Goal: Information Seeking & Learning: Check status

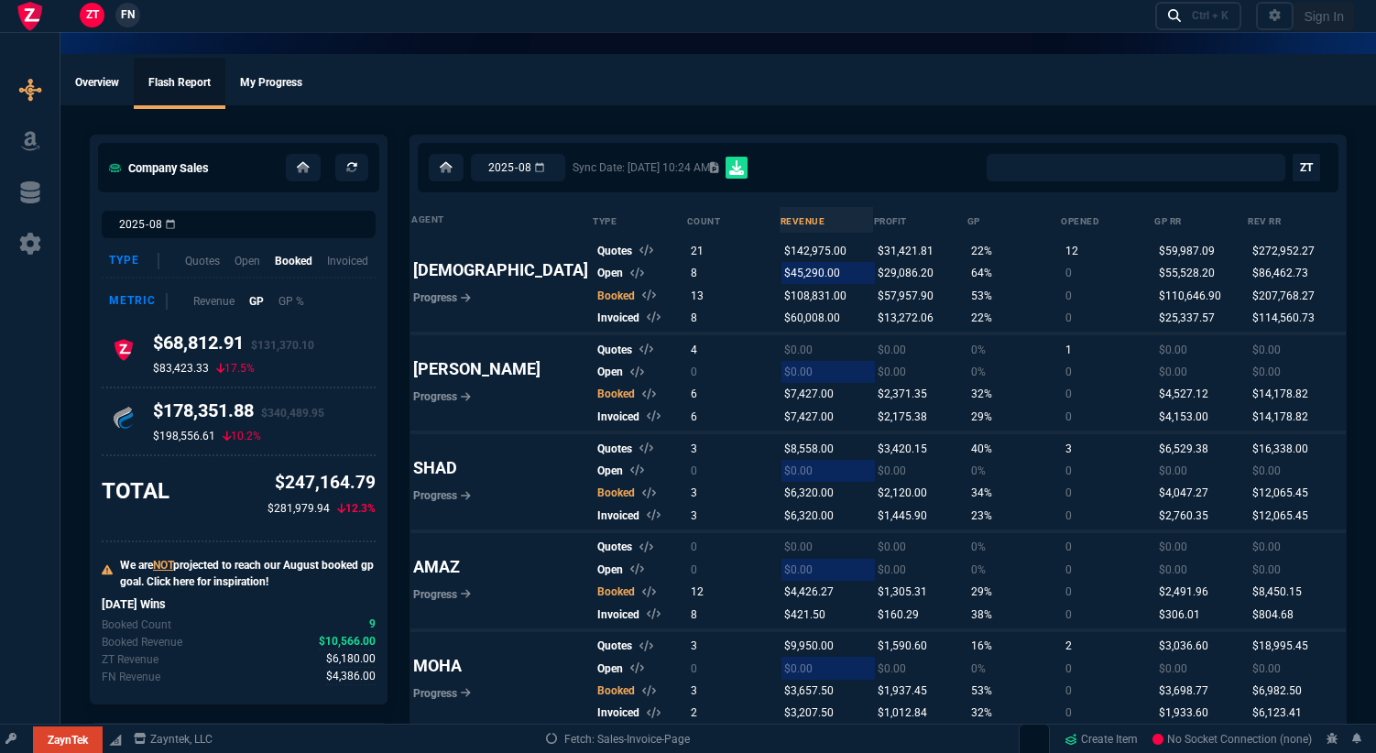
select select "0:"
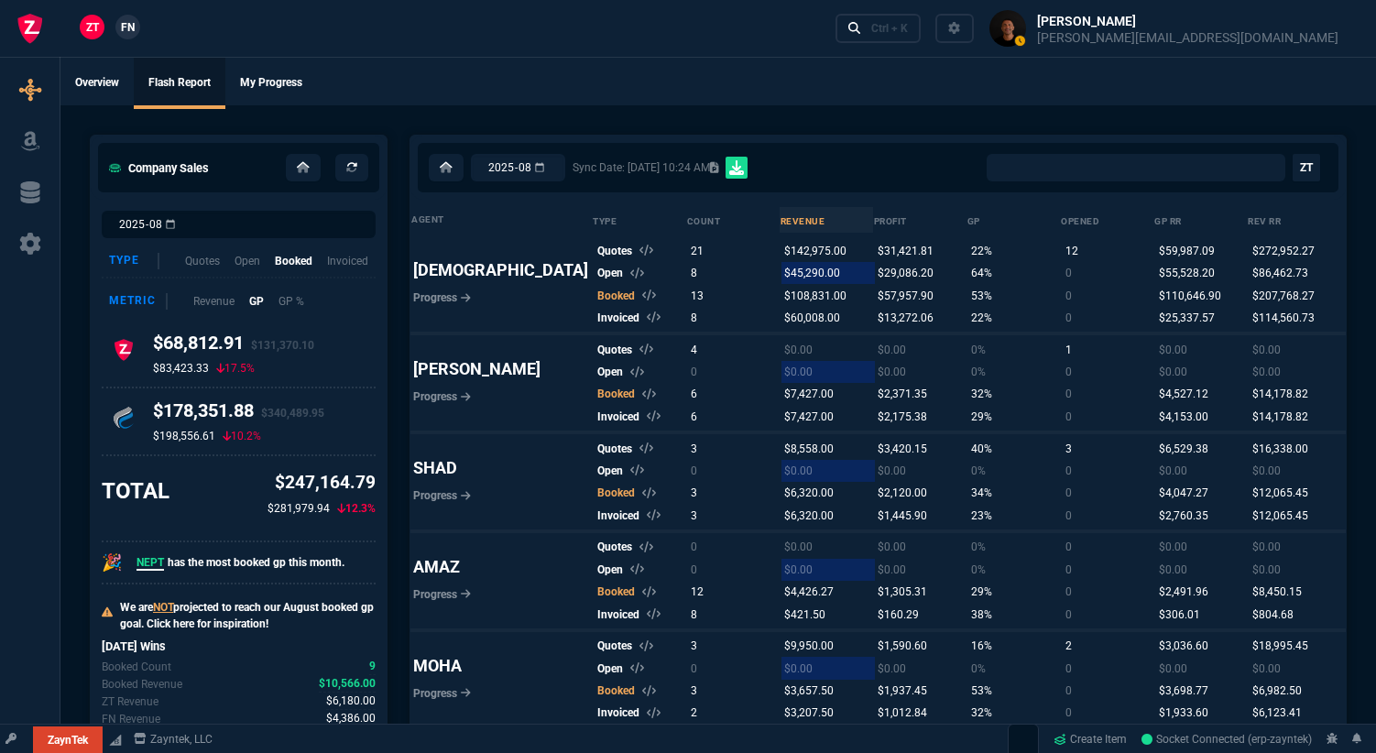
select select
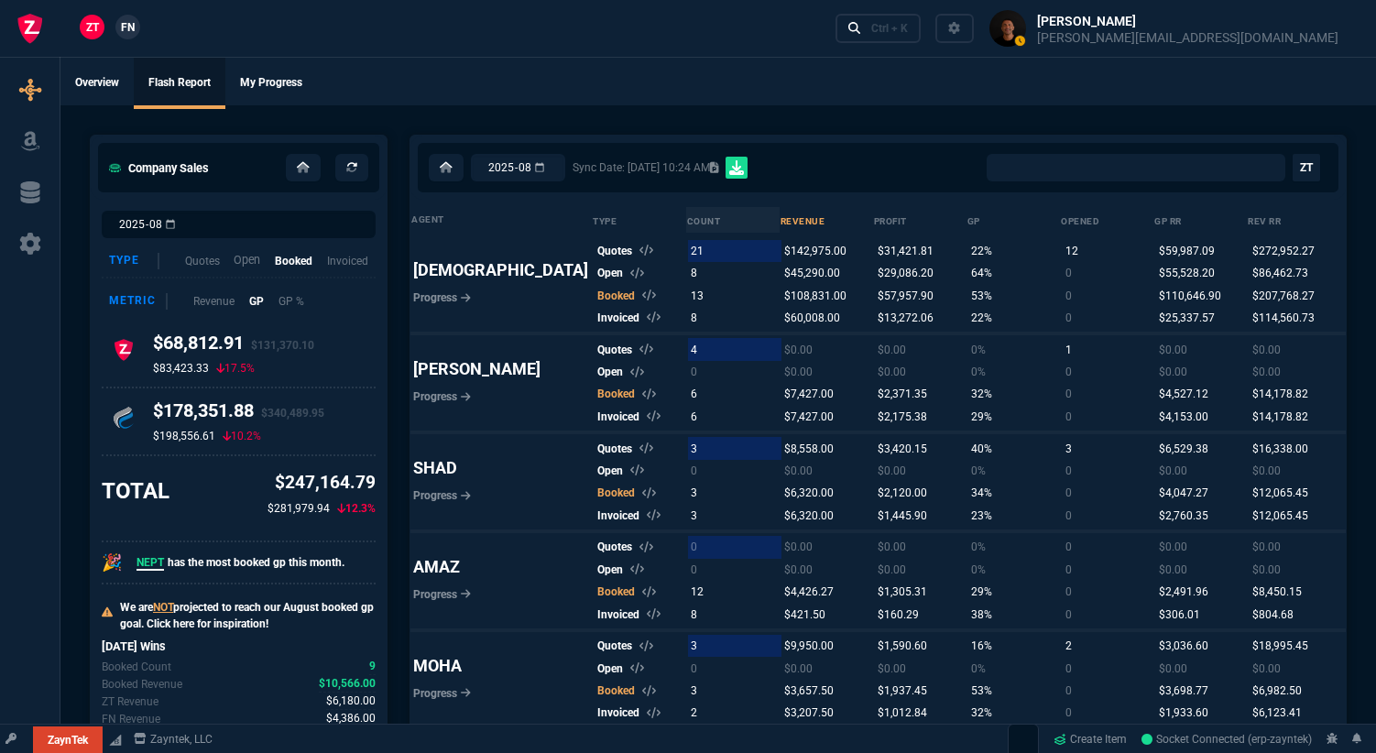
click at [246, 256] on p "Open" at bounding box center [247, 260] width 27 height 17
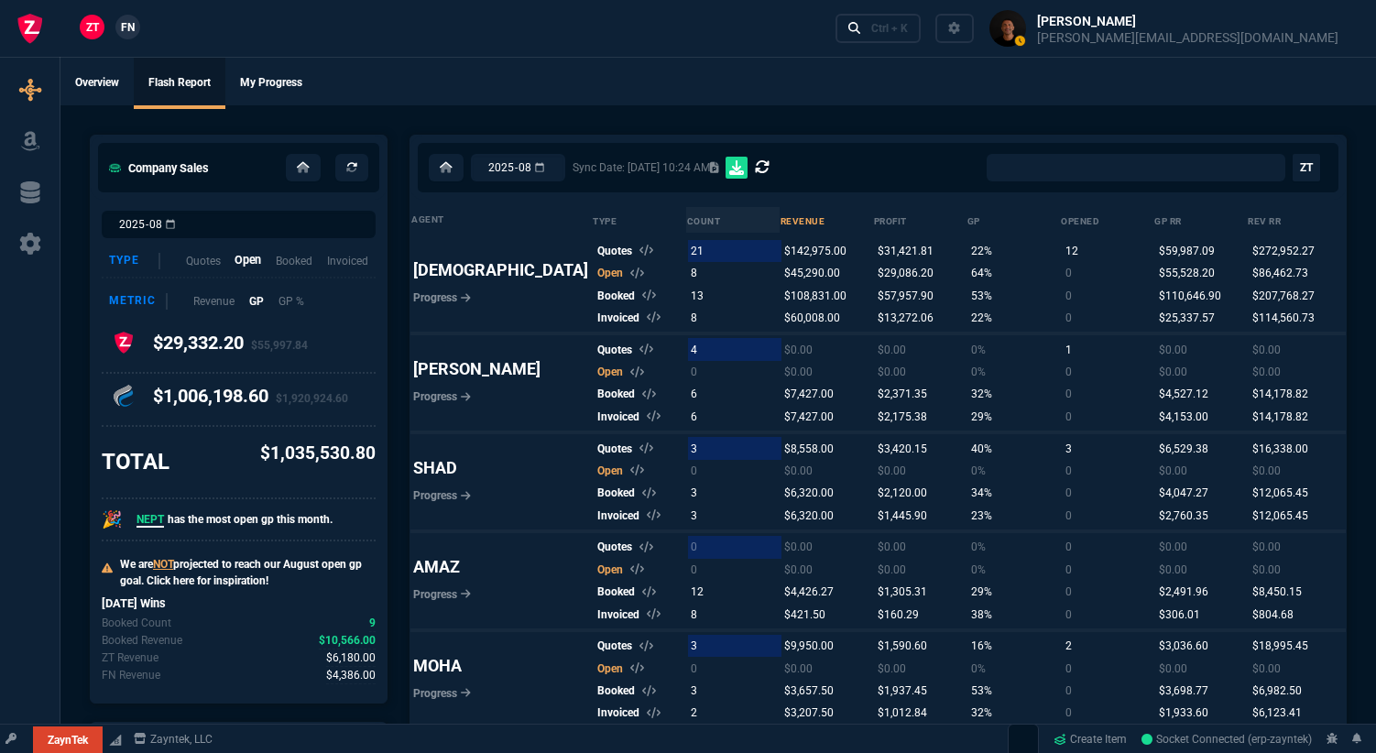
select select "0:"
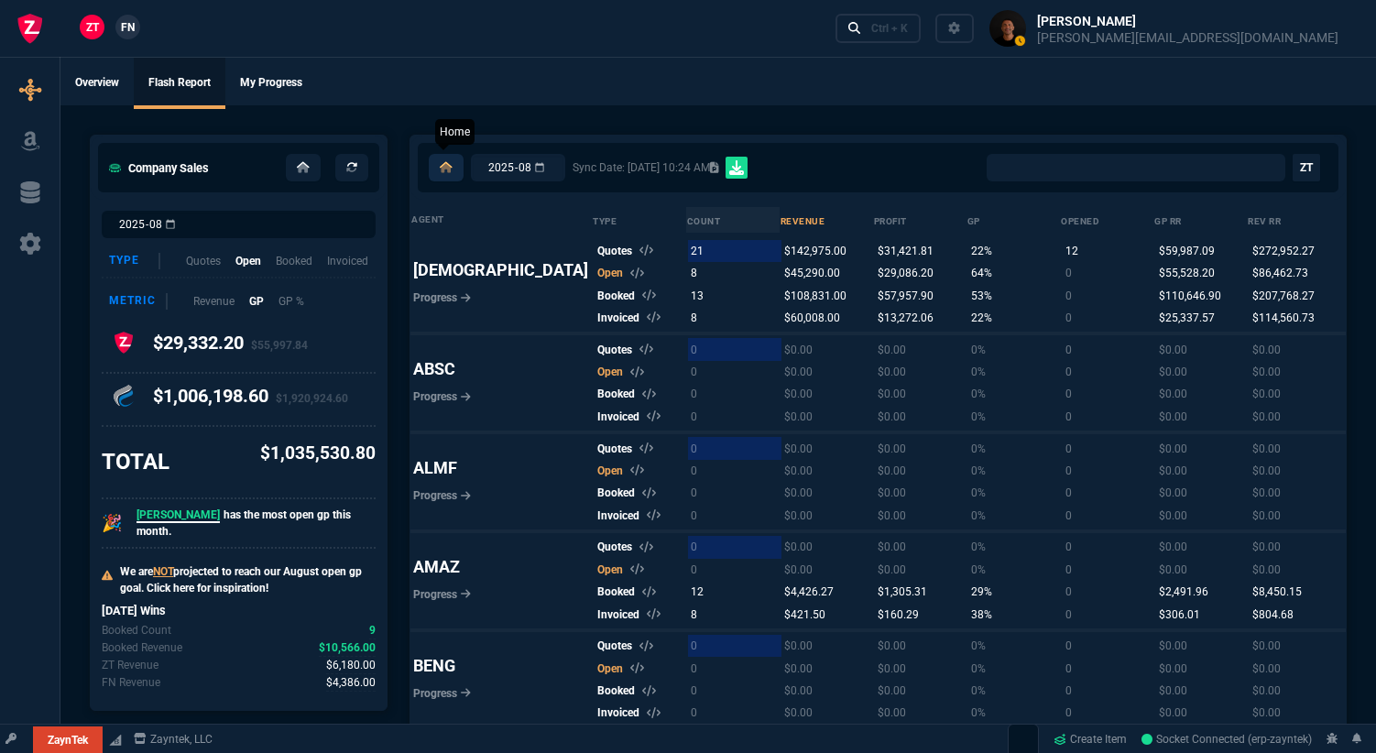
click at [440, 162] on icon at bounding box center [446, 167] width 13 height 11
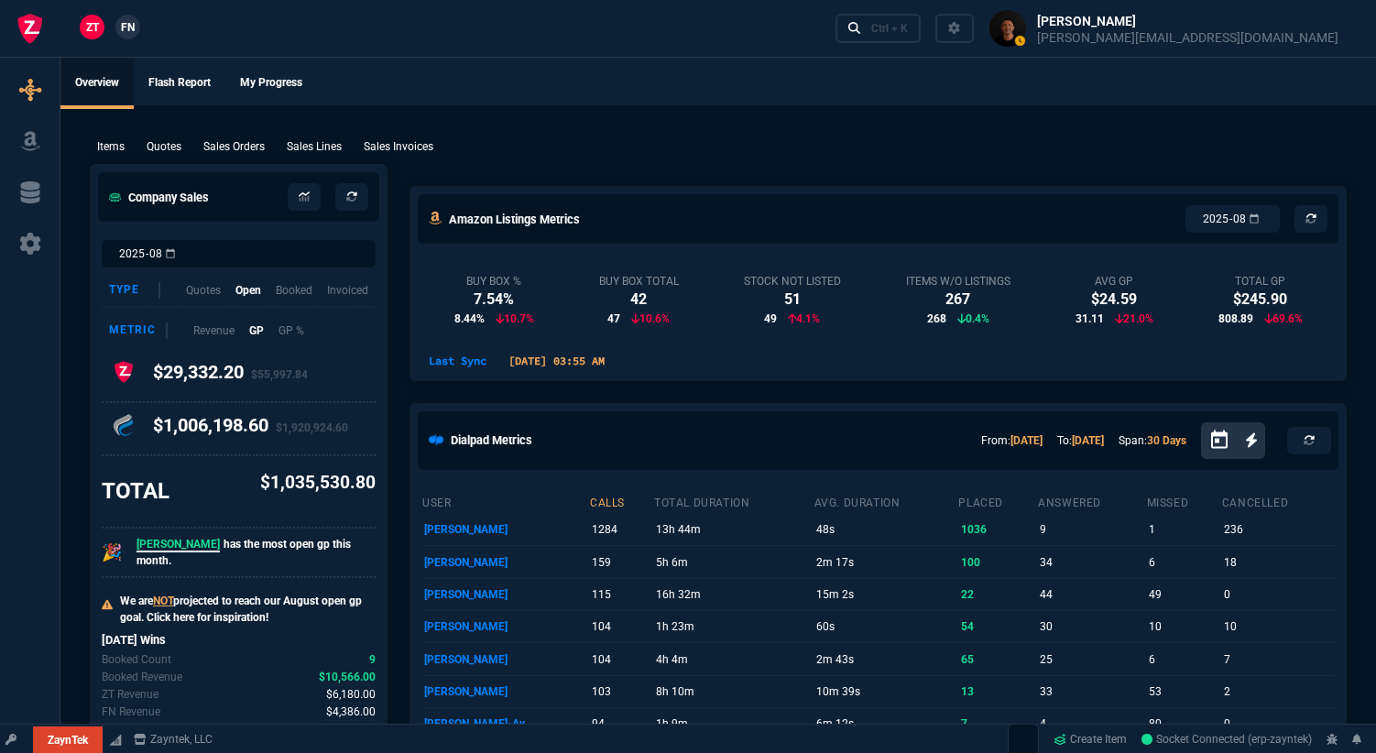
select select "19: totals"
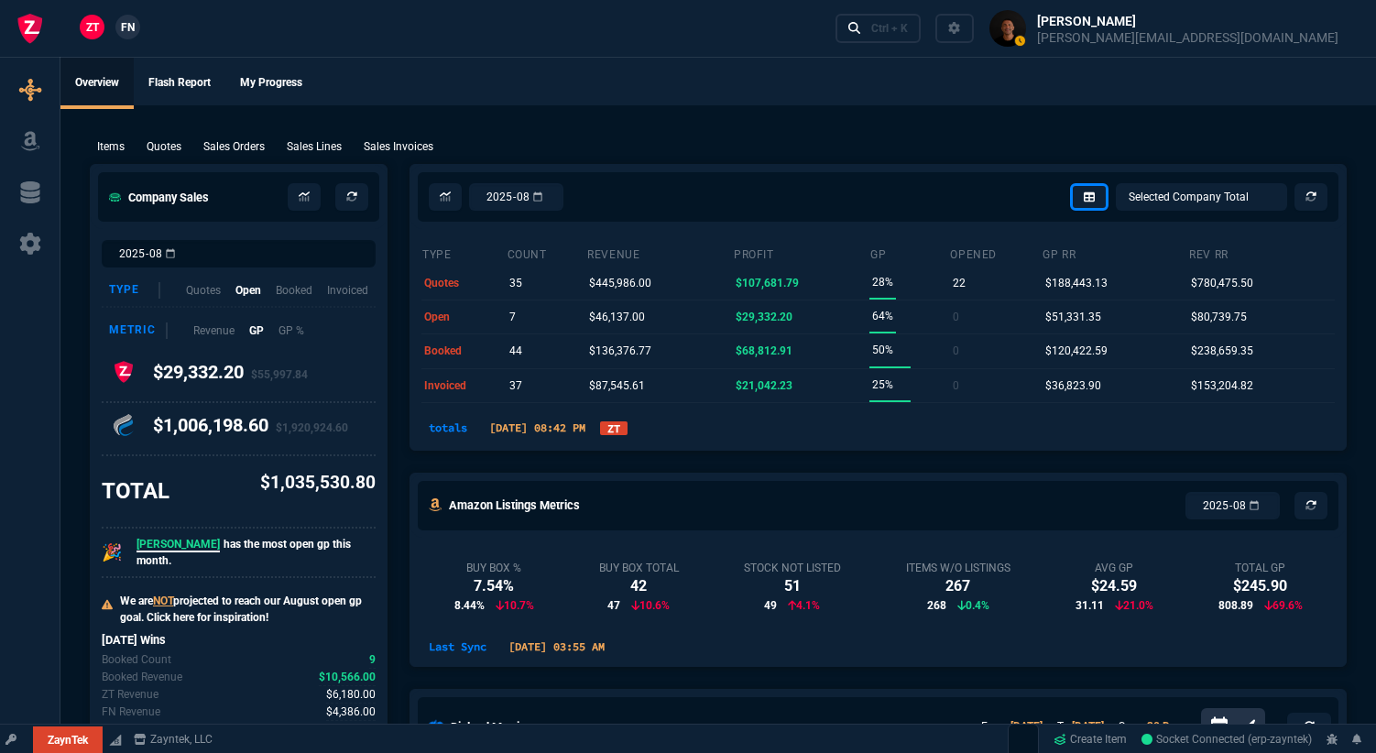
click at [627, 426] on link "ZT" at bounding box center [613, 428] width 27 height 14
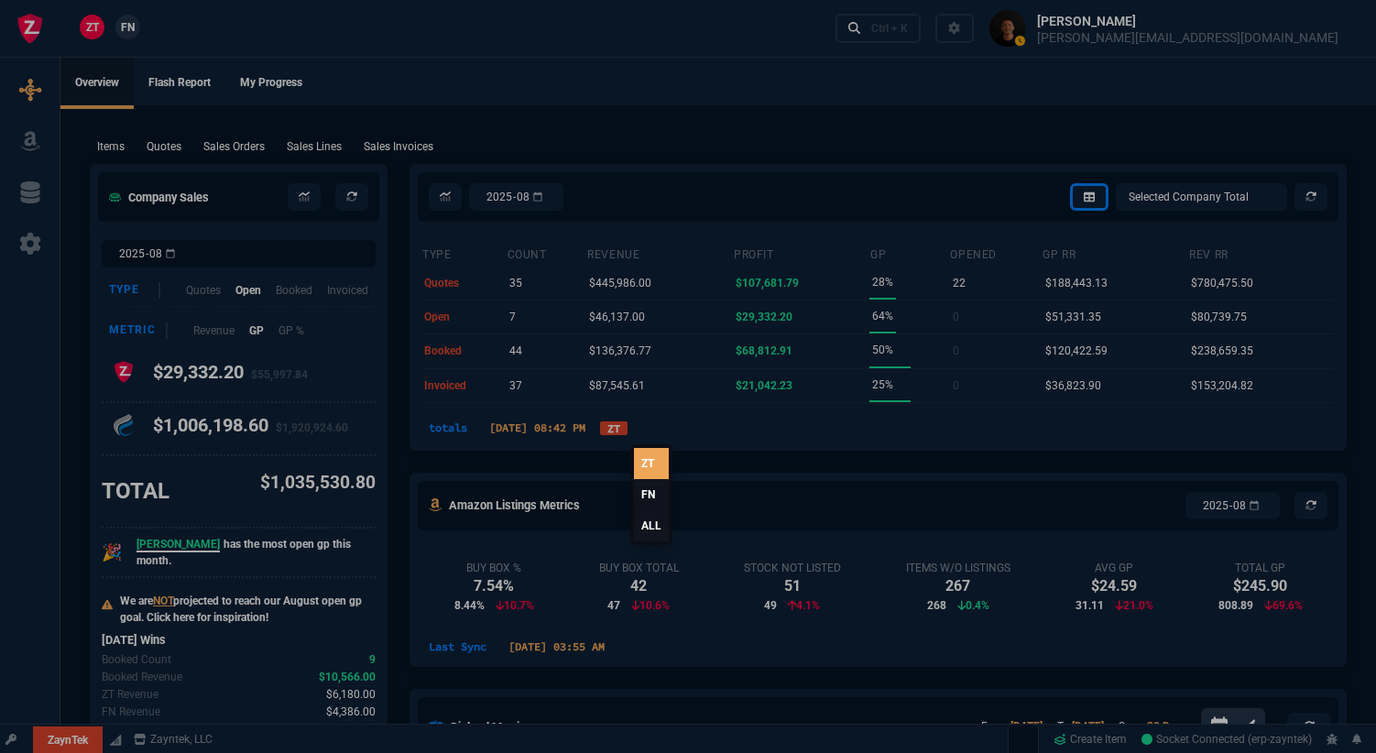
click at [658, 503] on link "FN" at bounding box center [651, 494] width 35 height 31
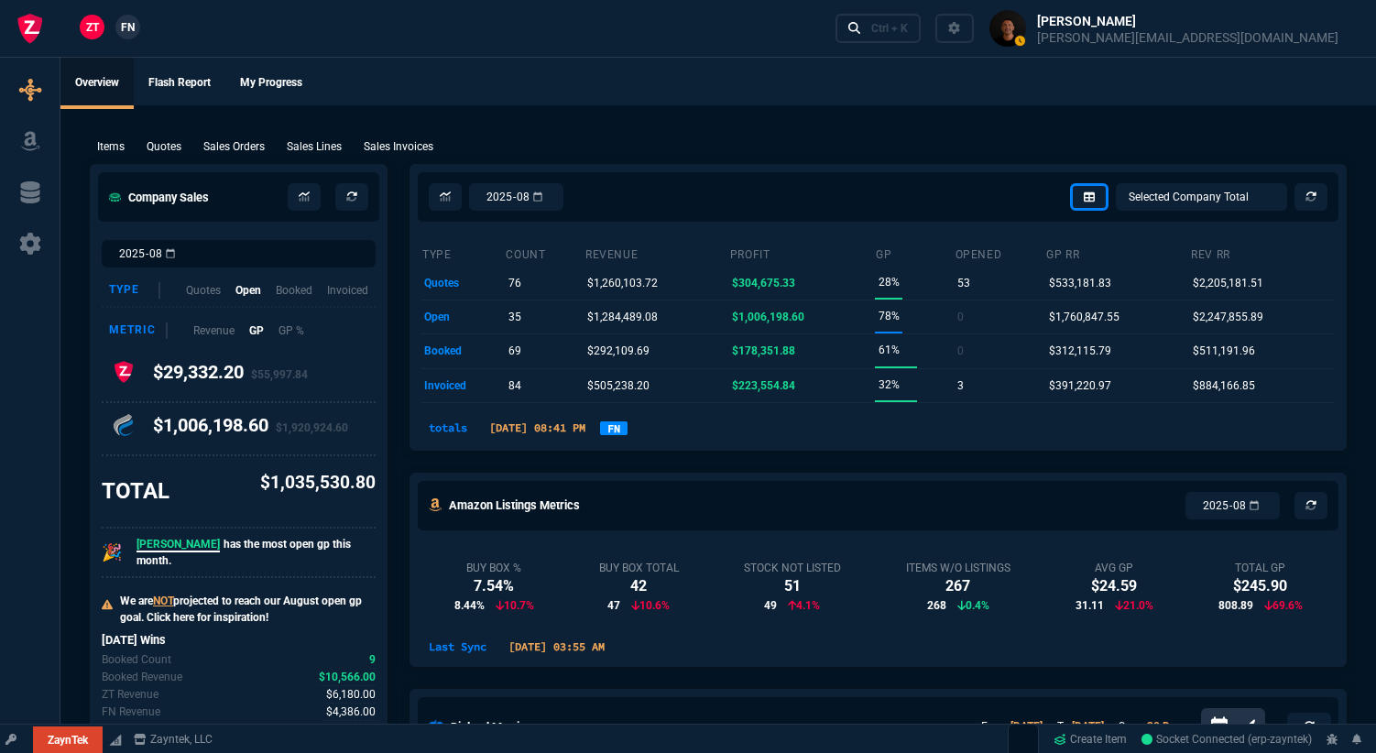
click at [627, 433] on link "FN" at bounding box center [613, 428] width 27 height 14
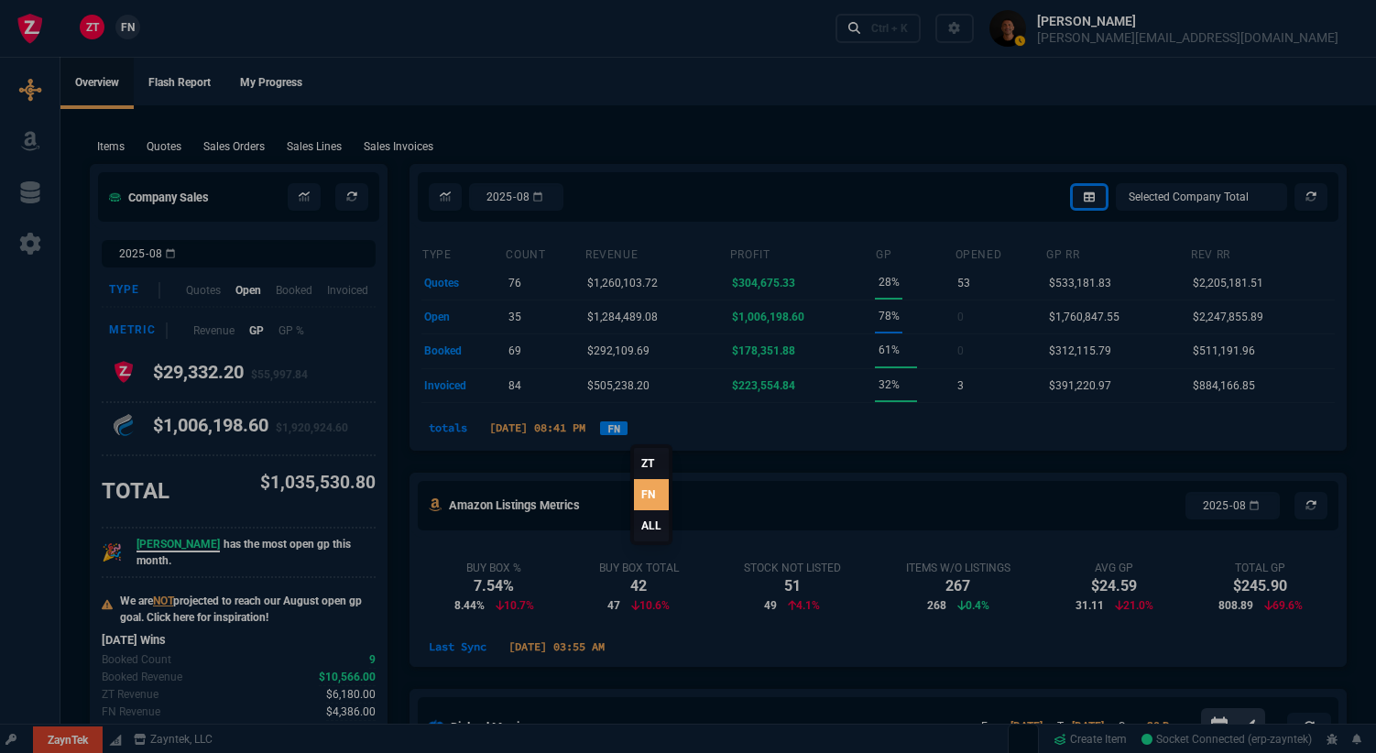
click at [646, 463] on link "ZT" at bounding box center [651, 463] width 35 height 31
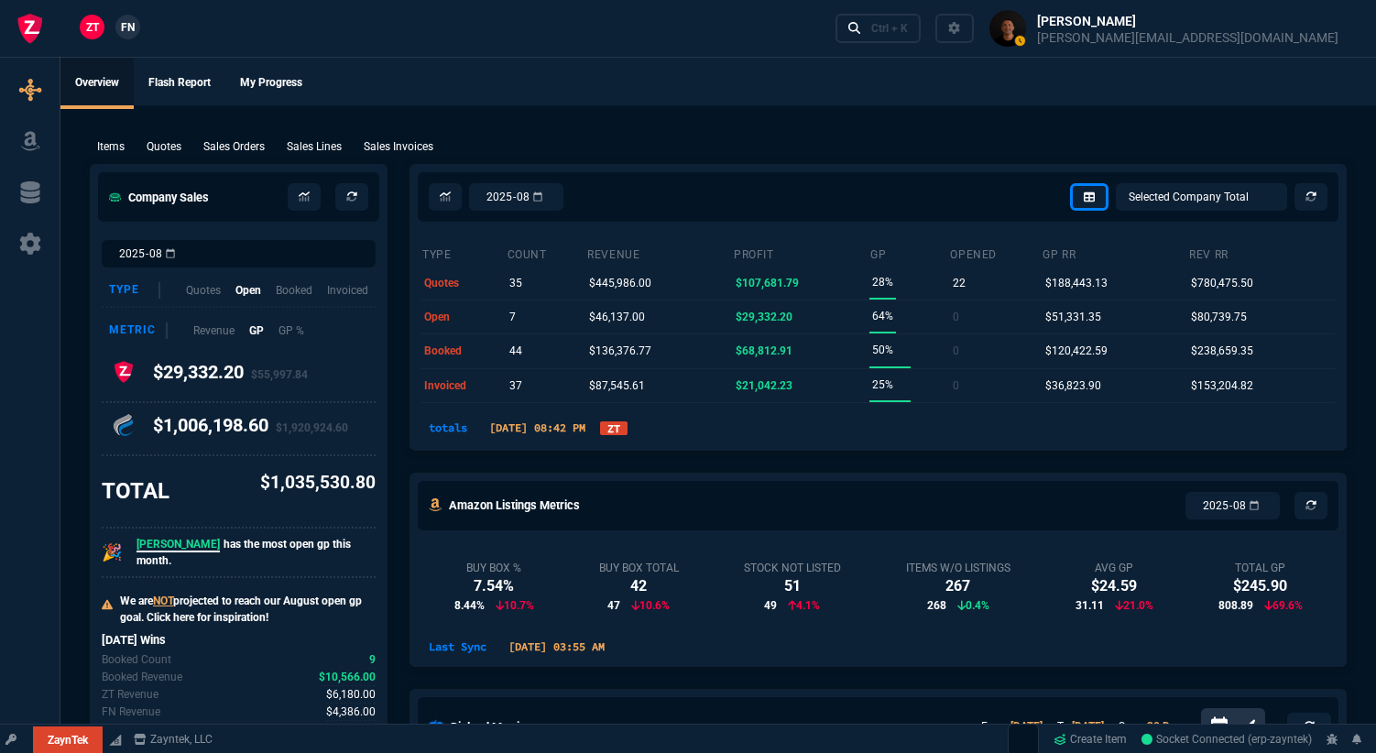
click at [648, 441] on div "totals [DATE] 08:42 PM ZT" at bounding box center [877, 432] width 935 height 36
click at [627, 438] on nx-fornida-dropdown "ZT" at bounding box center [613, 428] width 27 height 22
click at [627, 430] on link "ZT" at bounding box center [613, 428] width 27 height 14
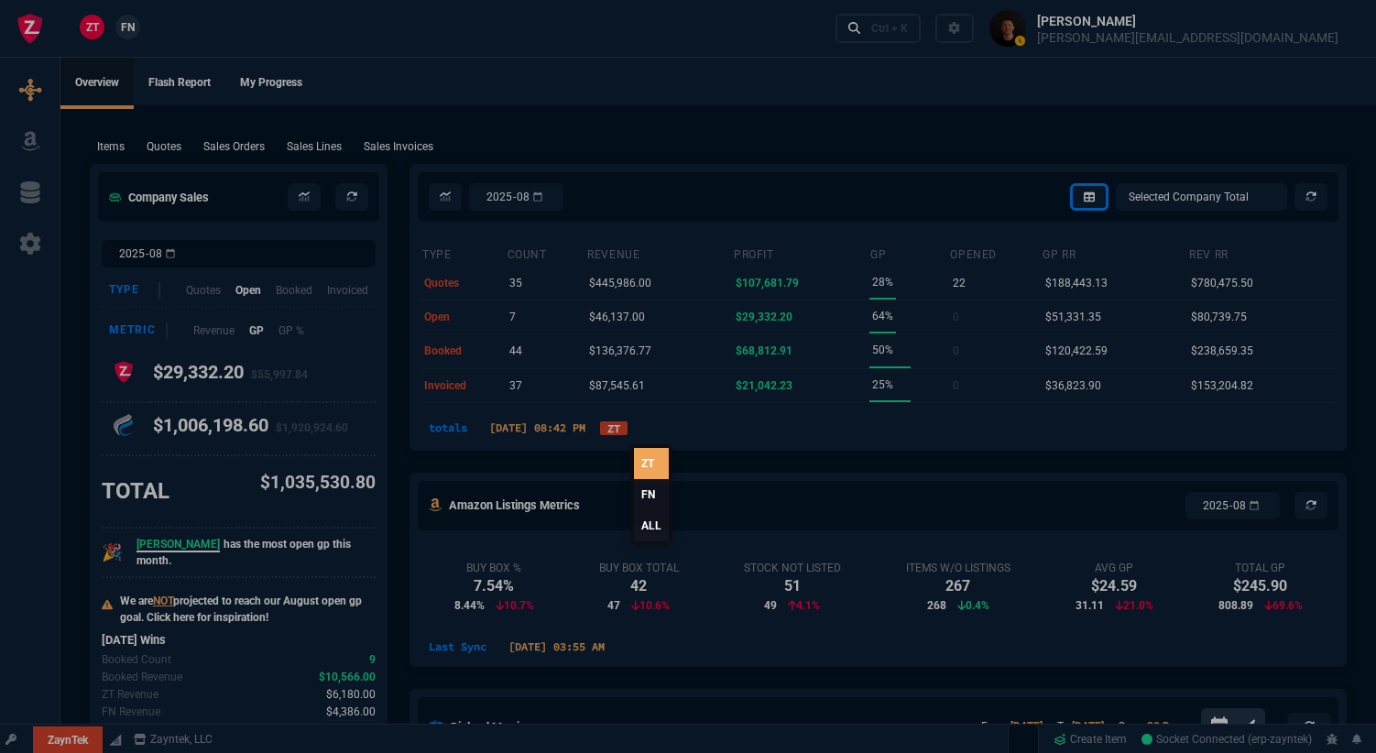
click at [649, 495] on link "FN" at bounding box center [651, 494] width 35 height 31
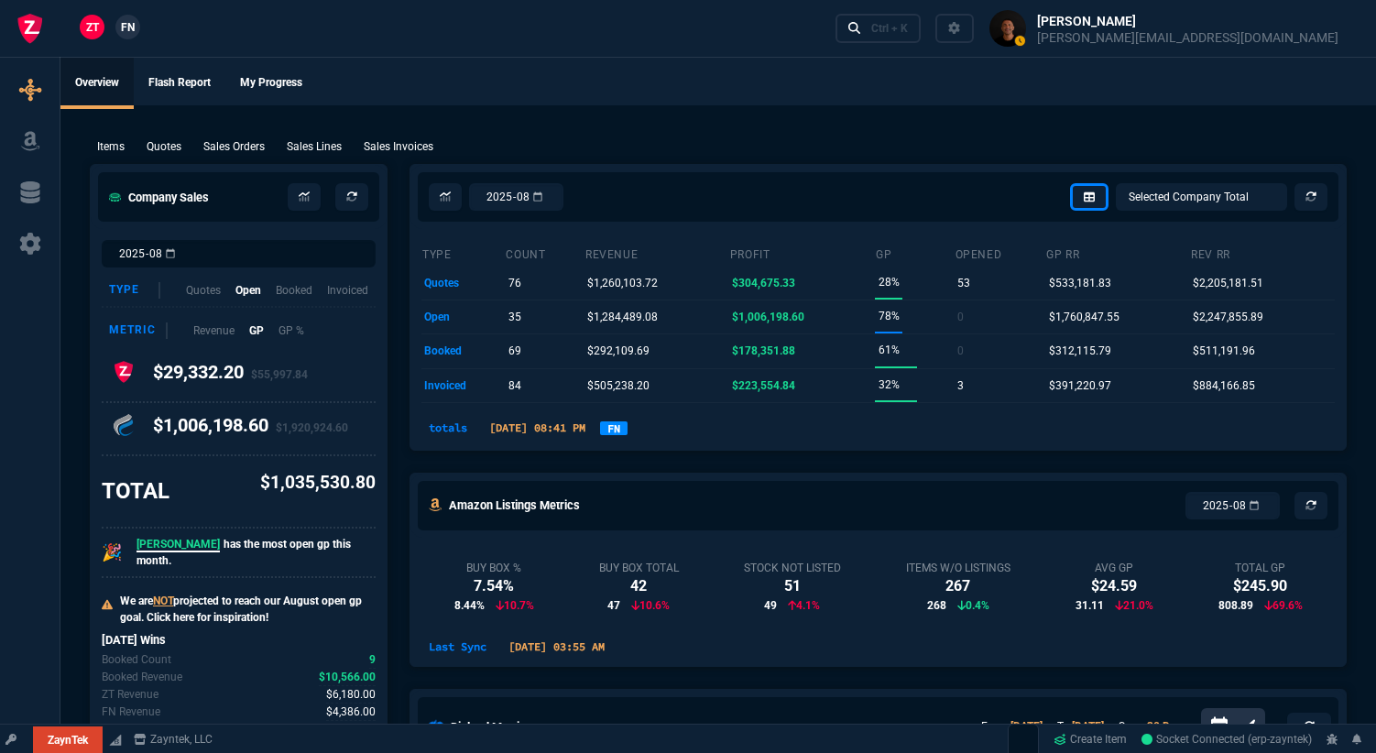
click at [627, 430] on link "FN" at bounding box center [613, 428] width 27 height 14
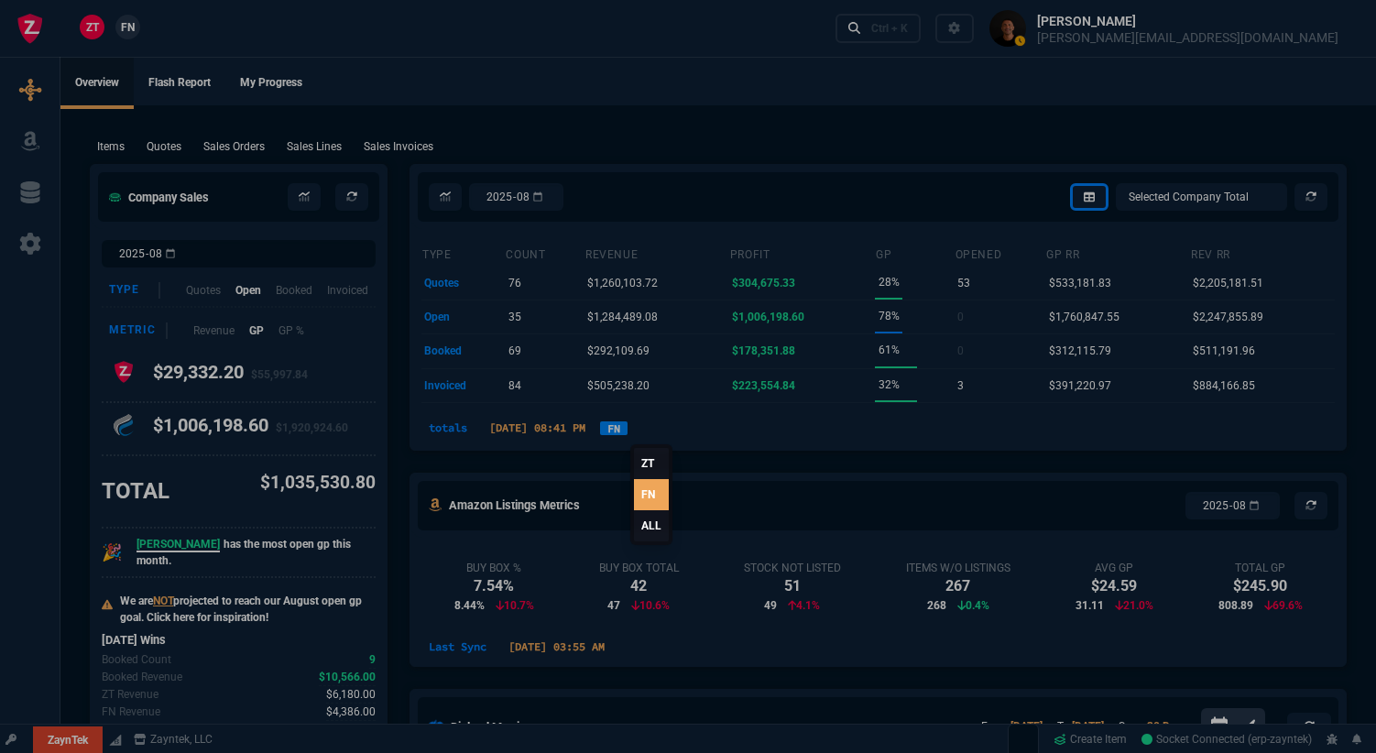
click at [656, 529] on link "ALL" at bounding box center [651, 525] width 35 height 31
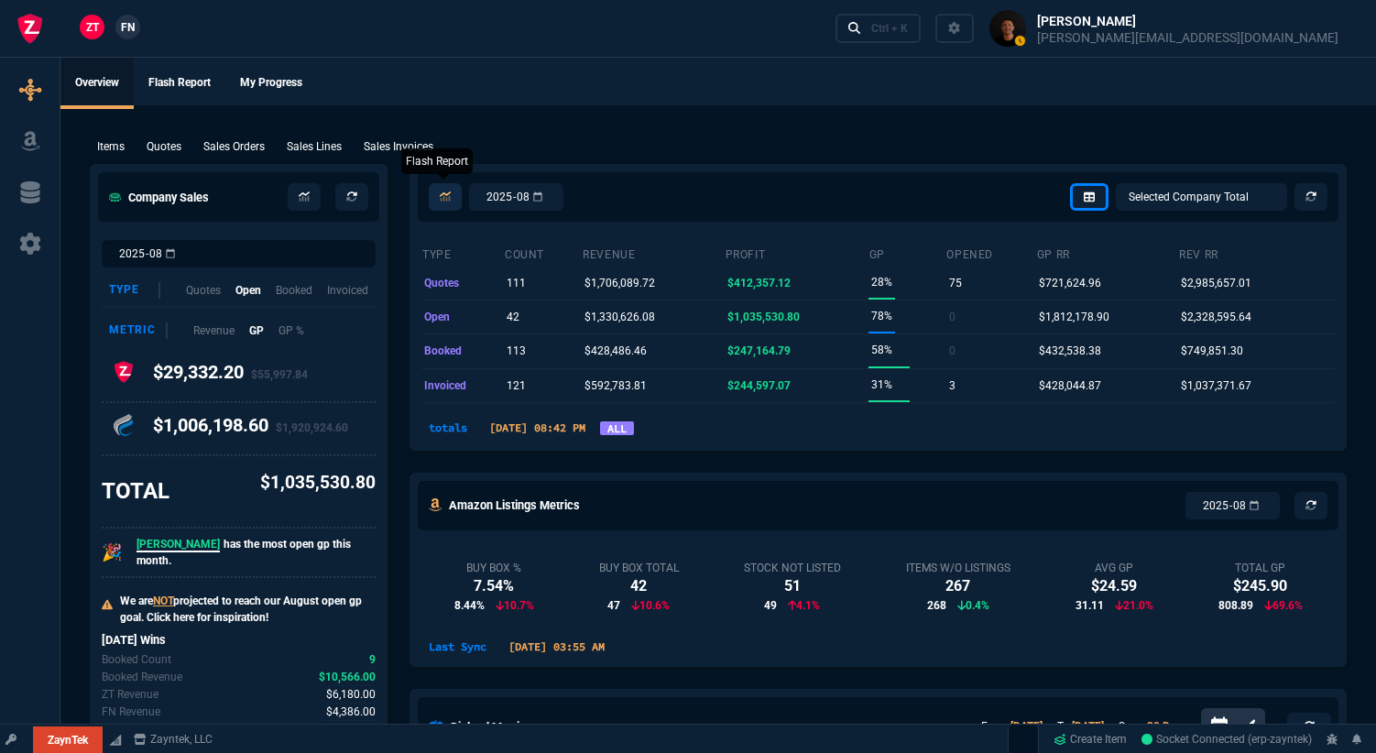
click at [449, 199] on icon at bounding box center [445, 196] width 11 height 11
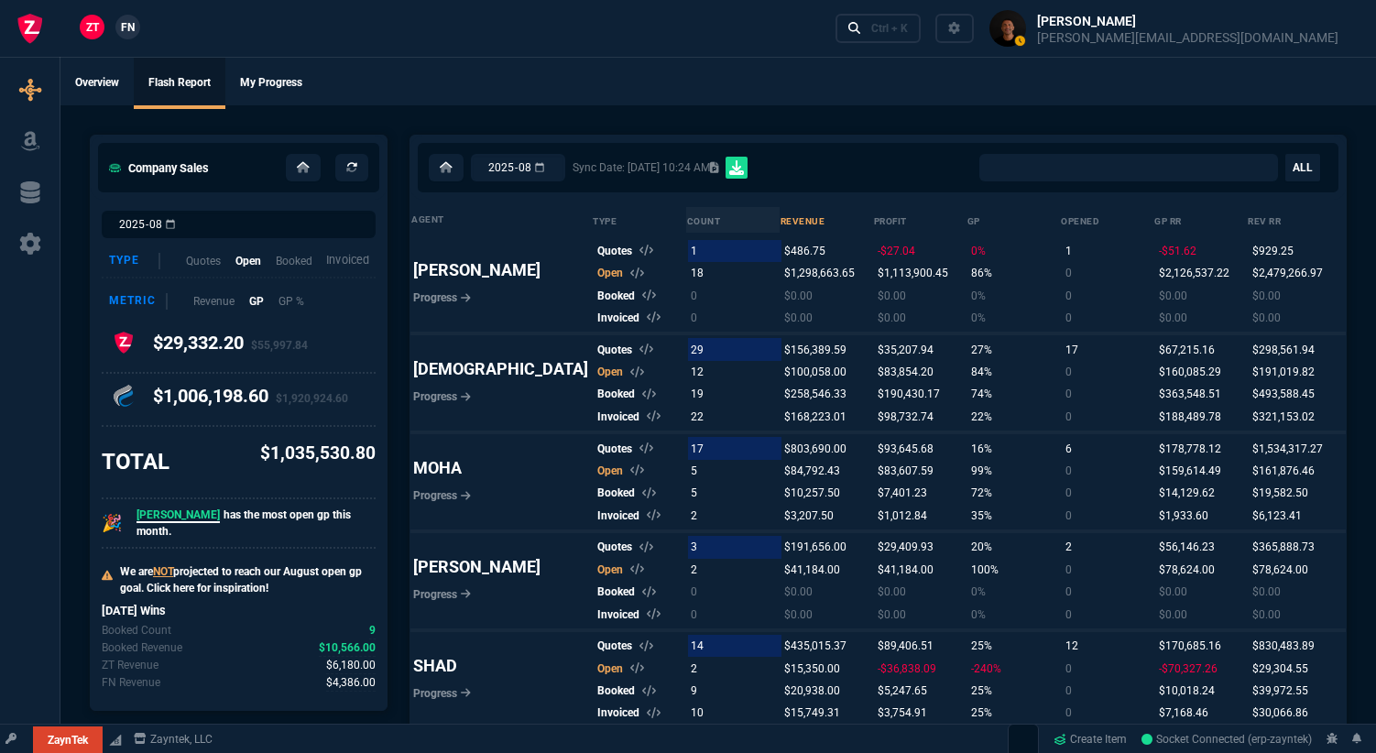
click at [343, 252] on p "Invoiced" at bounding box center [347, 260] width 43 height 17
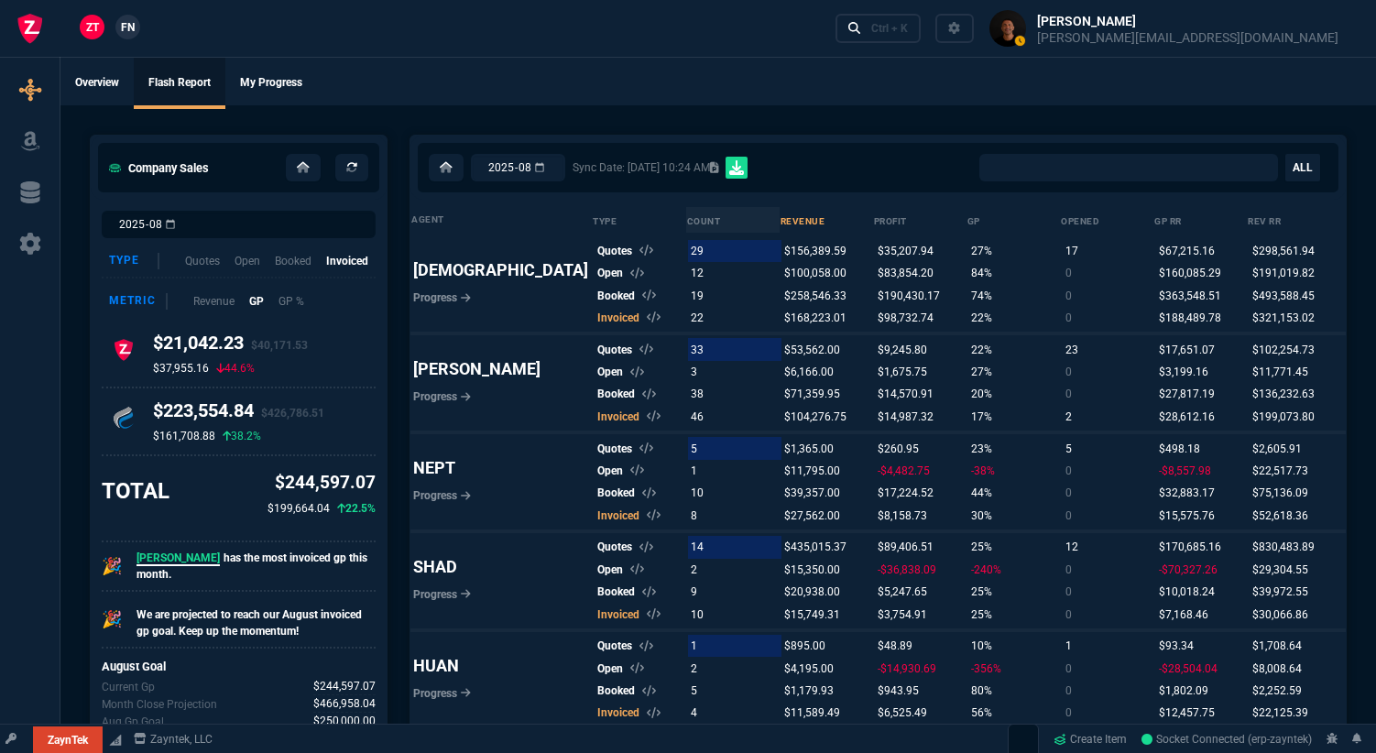
select select "0:"
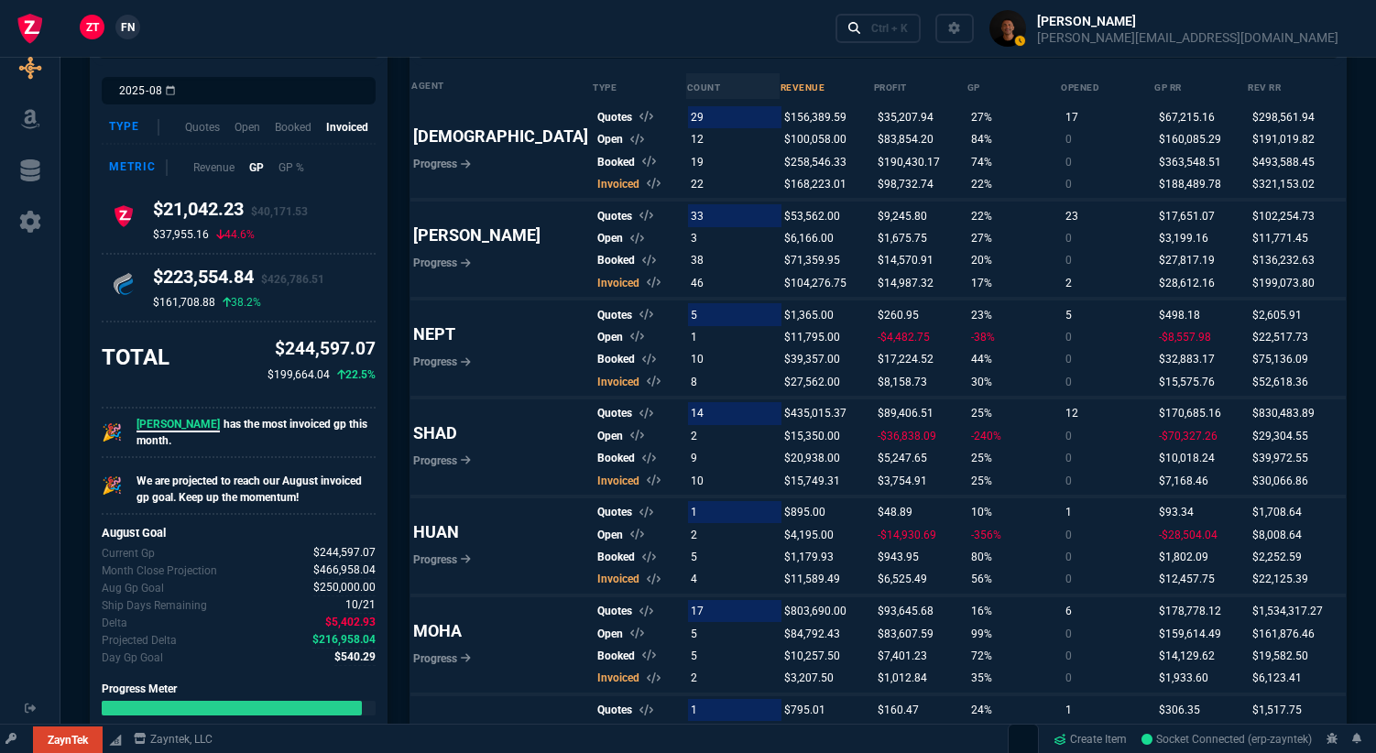
scroll to position [143, 0]
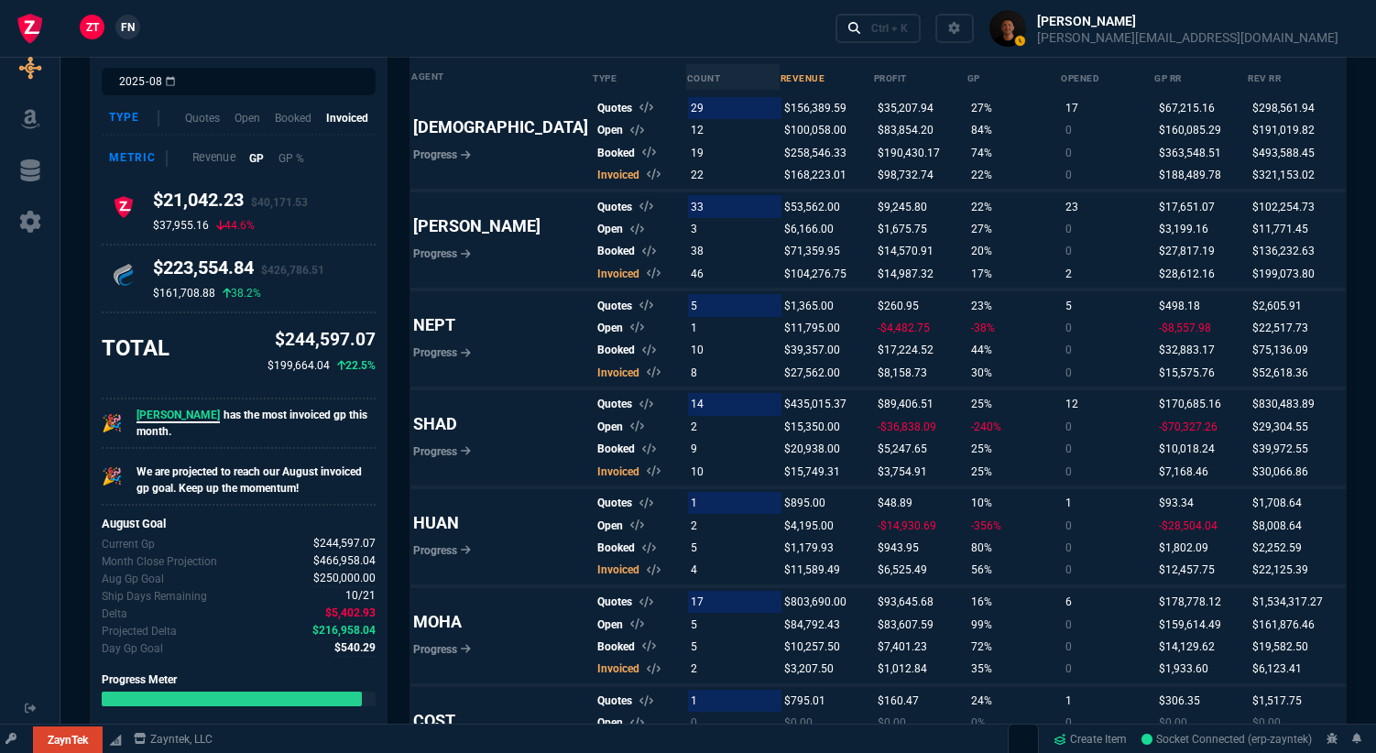
click at [216, 163] on p "Revenue" at bounding box center [213, 157] width 43 height 17
